Goal: Task Accomplishment & Management: Manage account settings

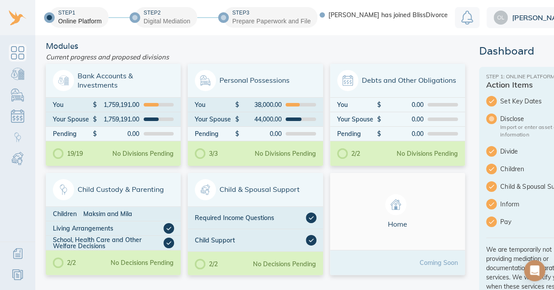
click at [539, 270] on div "Open Intercom Messenger" at bounding box center [534, 270] width 21 height 21
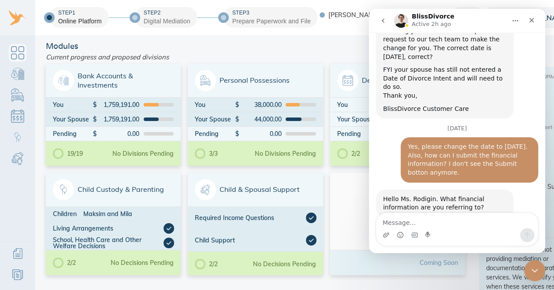
scroll to position [386, 0]
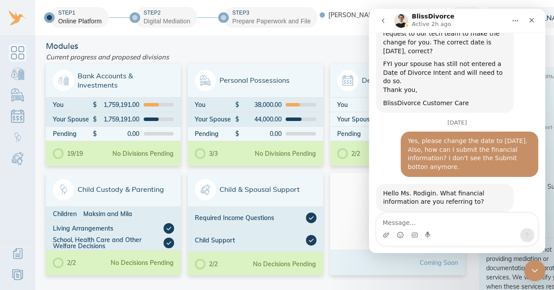
click at [533, 19] on icon "Close" at bounding box center [531, 20] width 7 height 7
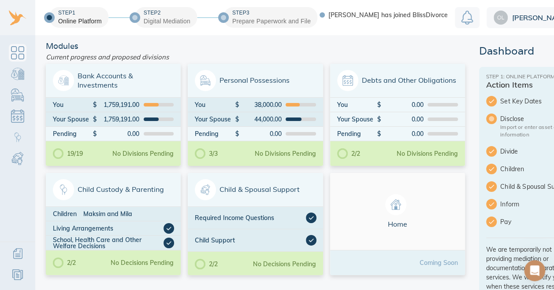
click at [523, 17] on span "[PERSON_NAME]" at bounding box center [539, 17] width 54 height 7
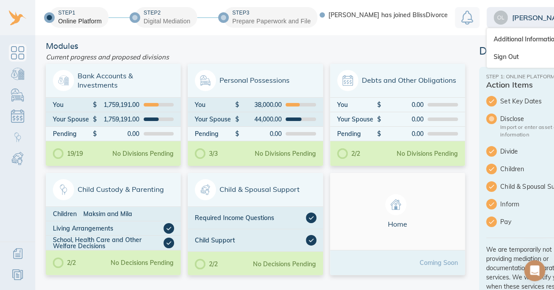
click at [505, 55] on link "Sign Out" at bounding box center [533, 57] width 94 height 18
